Goal: Task Accomplishment & Management: Use online tool/utility

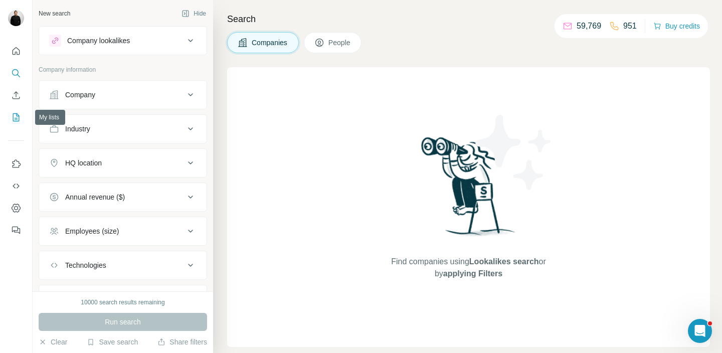
click at [17, 115] on icon "My lists" at bounding box center [16, 117] width 10 height 10
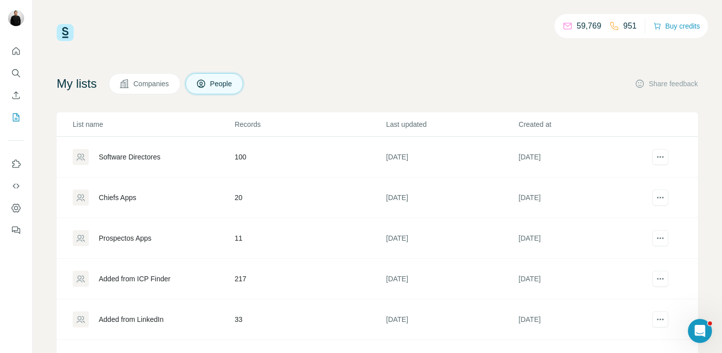
click at [180, 153] on div "Software Directores" at bounding box center [153, 157] width 161 height 16
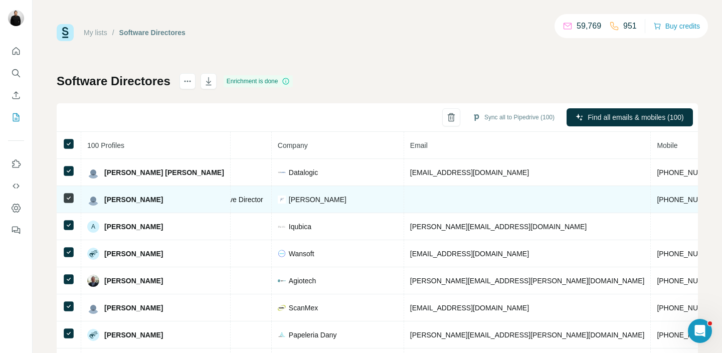
scroll to position [0, 216]
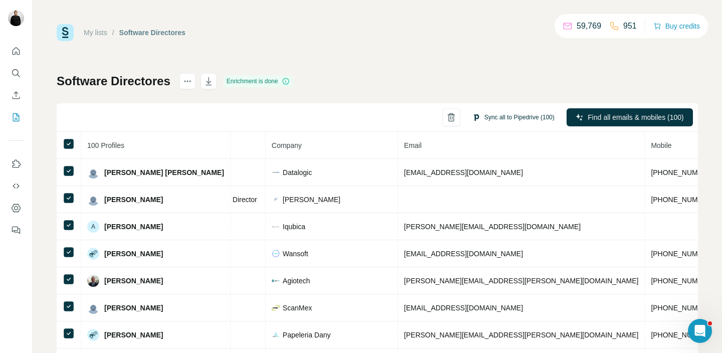
click at [515, 118] on button "Sync all to Pipedrive (100)" at bounding box center [513, 117] width 96 height 15
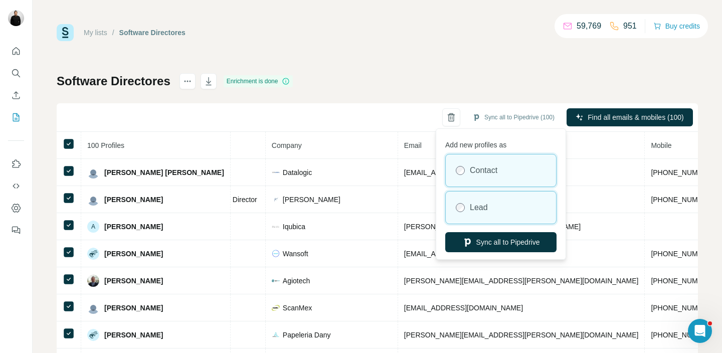
click at [491, 213] on div "Lead" at bounding box center [501, 208] width 110 height 32
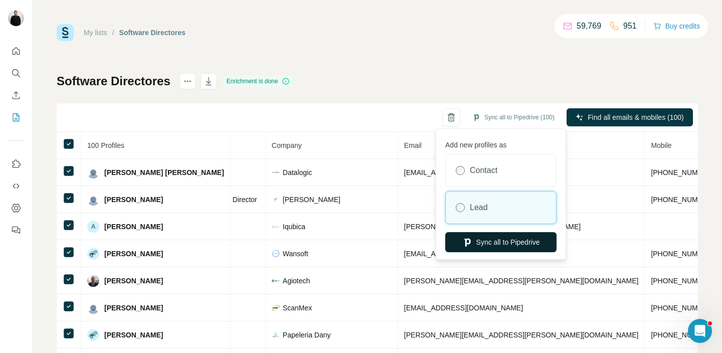
click at [514, 242] on button "Sync all to Pipedrive" at bounding box center [500, 242] width 111 height 20
